Goal: Navigation & Orientation: Go to known website

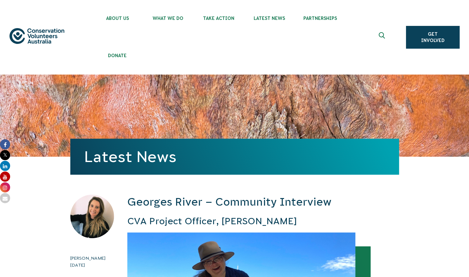
click at [52, 35] on img at bounding box center [36, 36] width 55 height 16
click at [27, 25] on div "About Us Our Priorities Reconciliation Impact Our Board Our People Careers CVA …" at bounding box center [234, 37] width 450 height 75
click at [34, 38] on img at bounding box center [36, 36] width 55 height 16
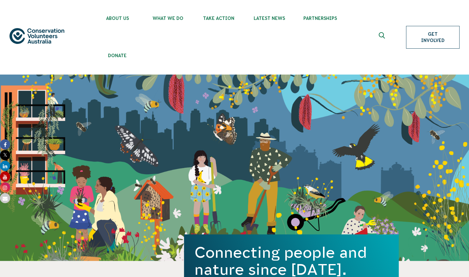
click at [430, 39] on link "Get Involved" at bounding box center [432, 37] width 53 height 23
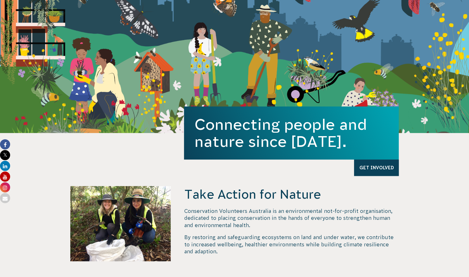
scroll to position [147, 0]
